Goal: Download file/media

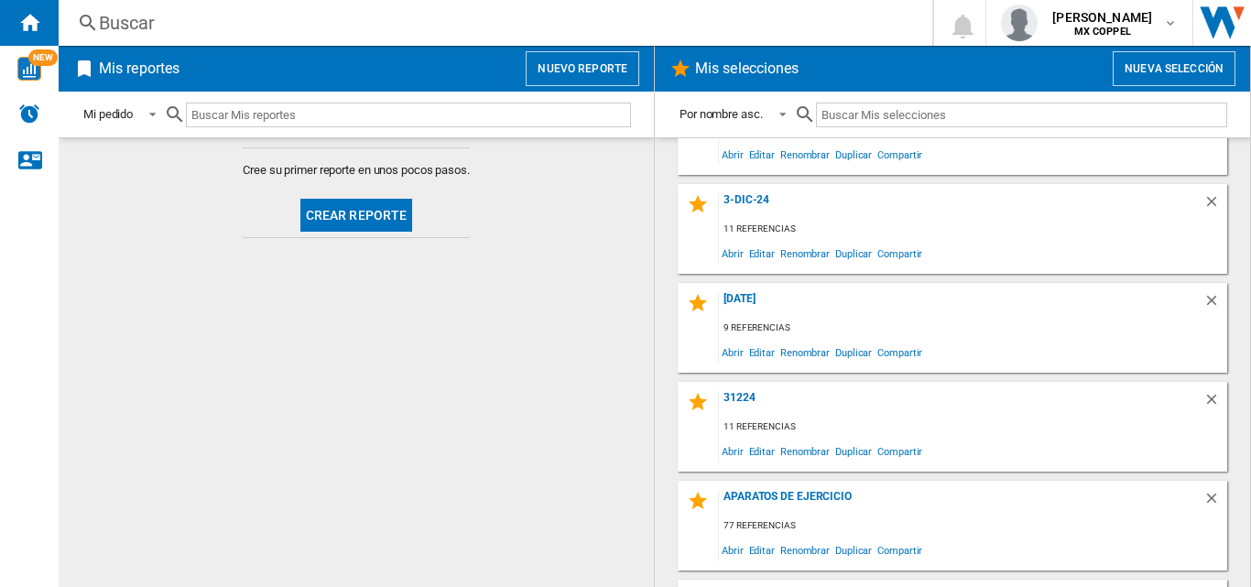
scroll to position [641, 0]
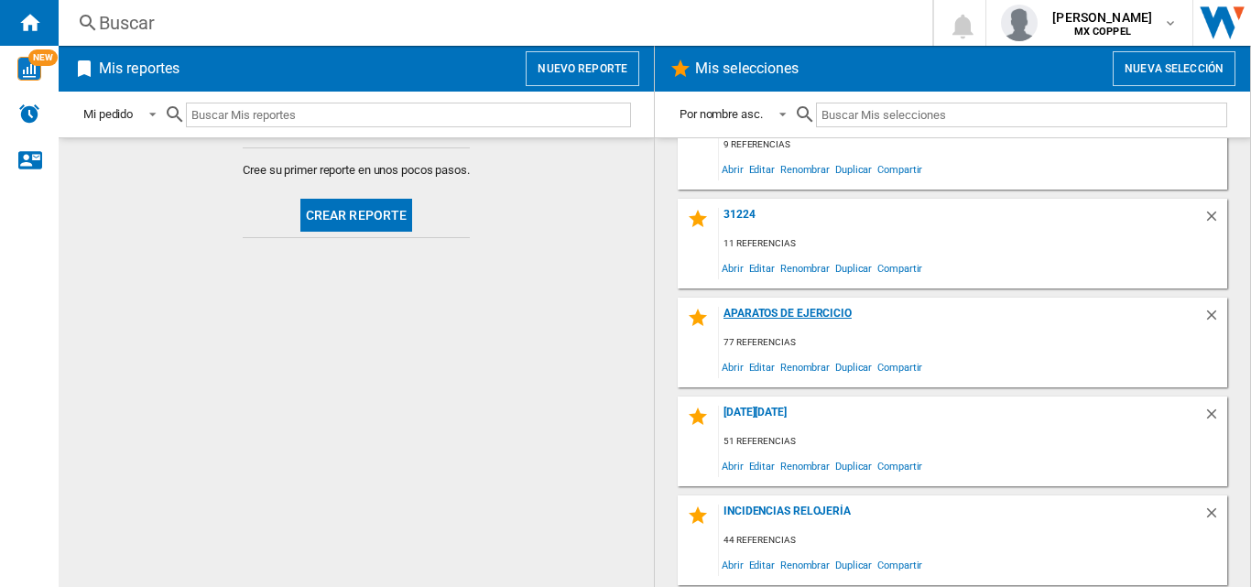
click at [813, 309] on div "Aparatos de ejercicio" at bounding box center [961, 319] width 485 height 25
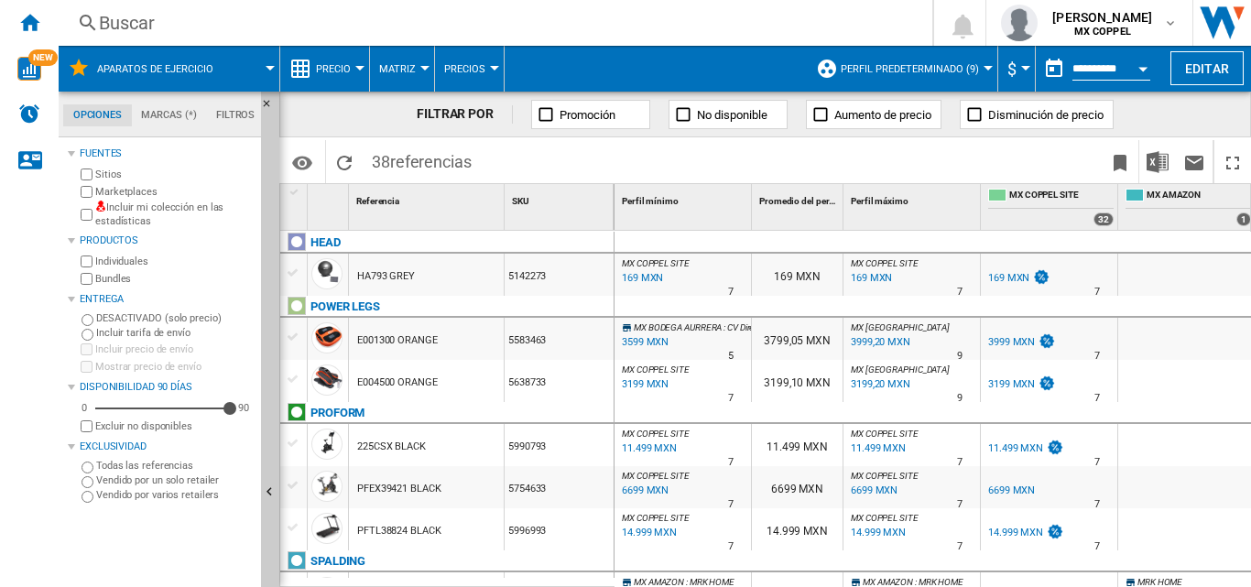
click at [1013, 63] on button "$" at bounding box center [1017, 69] width 18 height 46
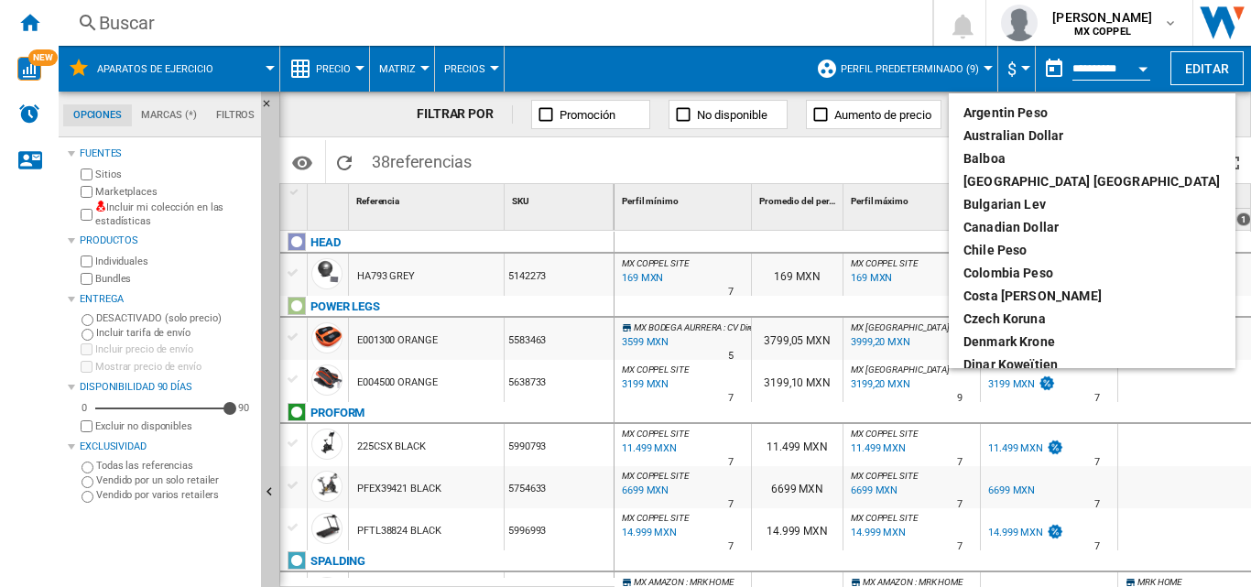
click at [1209, 119] on md-backdrop at bounding box center [625, 293] width 1251 height 587
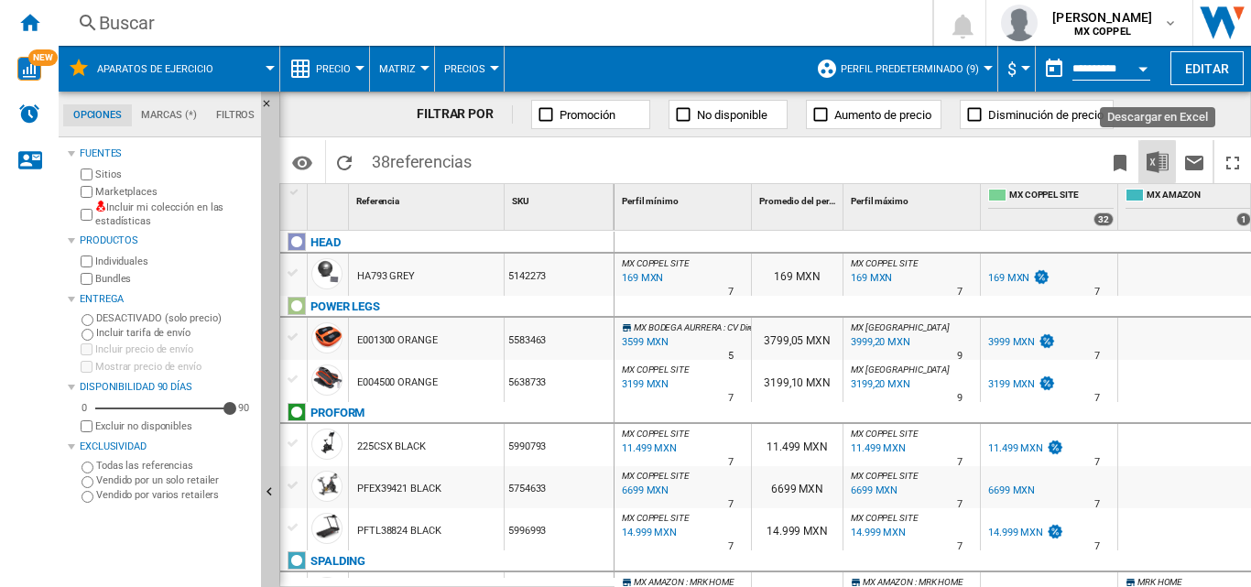
click at [1163, 158] on img "Descargar en Excel" at bounding box center [1158, 162] width 22 height 22
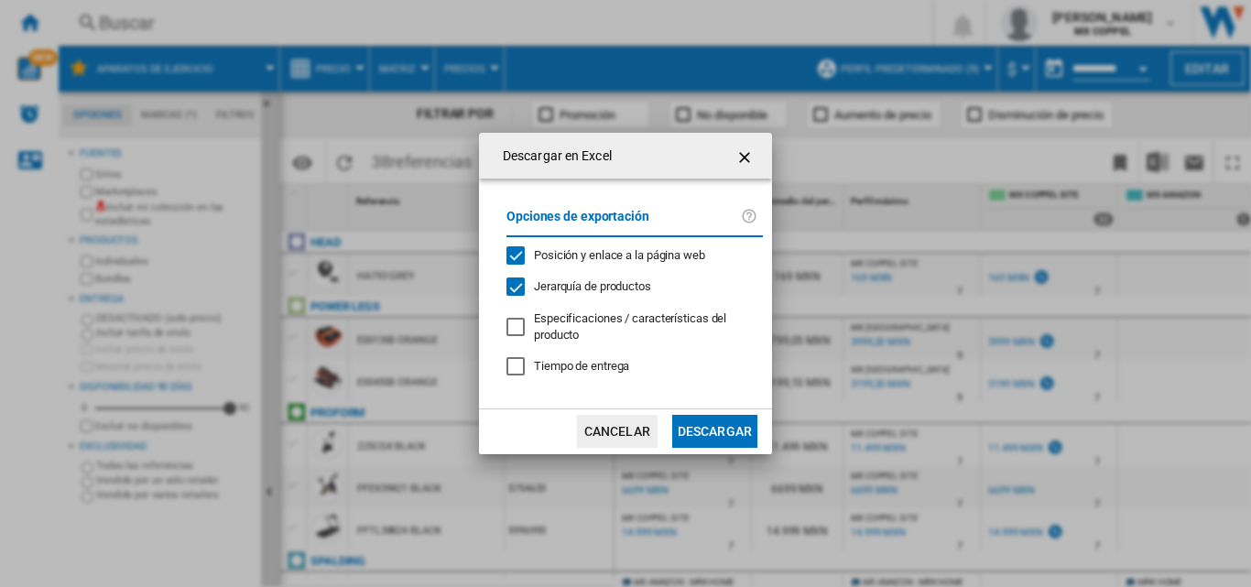
click at [729, 431] on button "Descargar" at bounding box center [714, 431] width 85 height 33
